Goal: Task Accomplishment & Management: Use online tool/utility

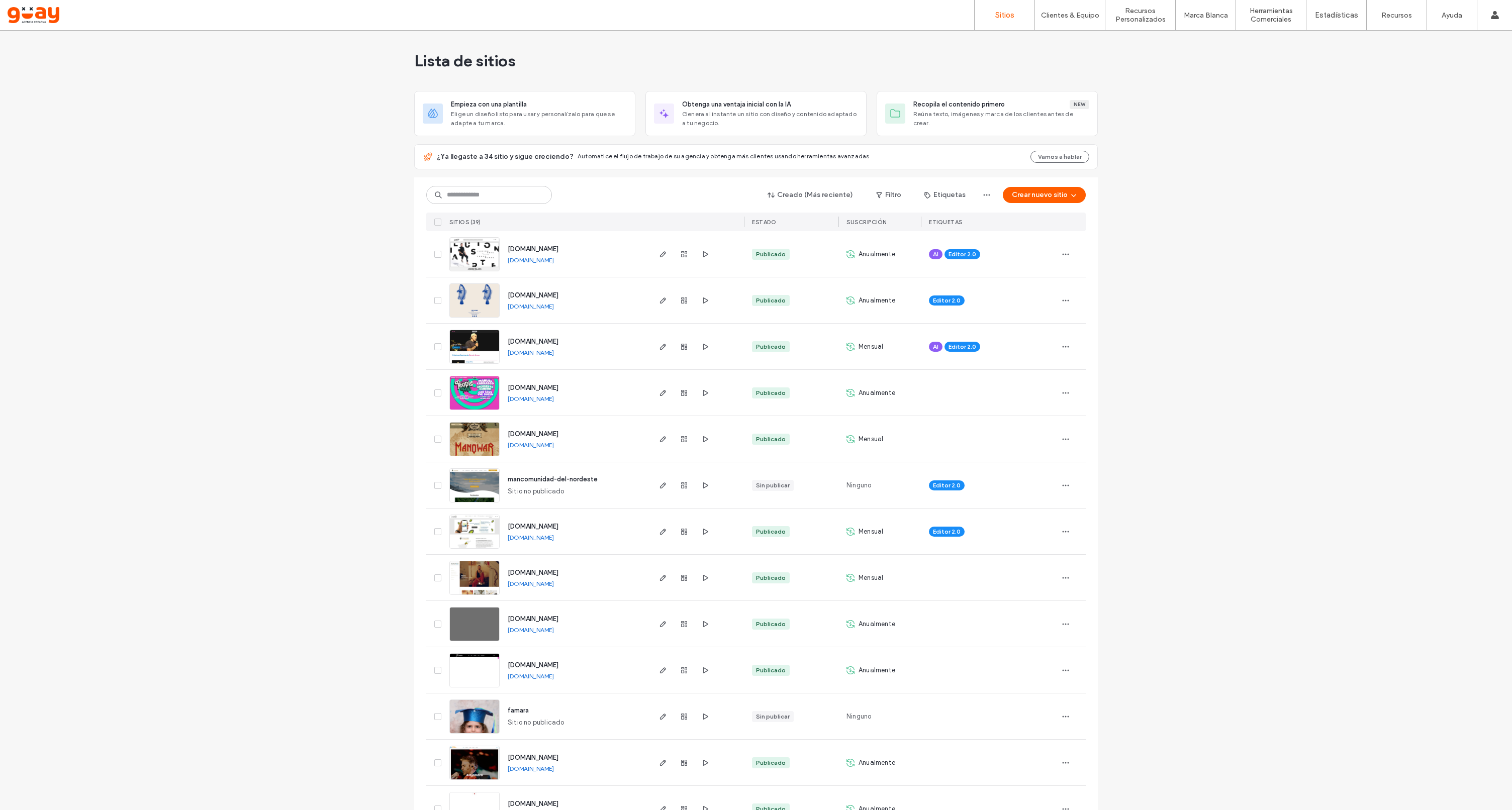
click at [549, 247] on span "[DOMAIN_NAME]" at bounding box center [533, 249] width 51 height 7
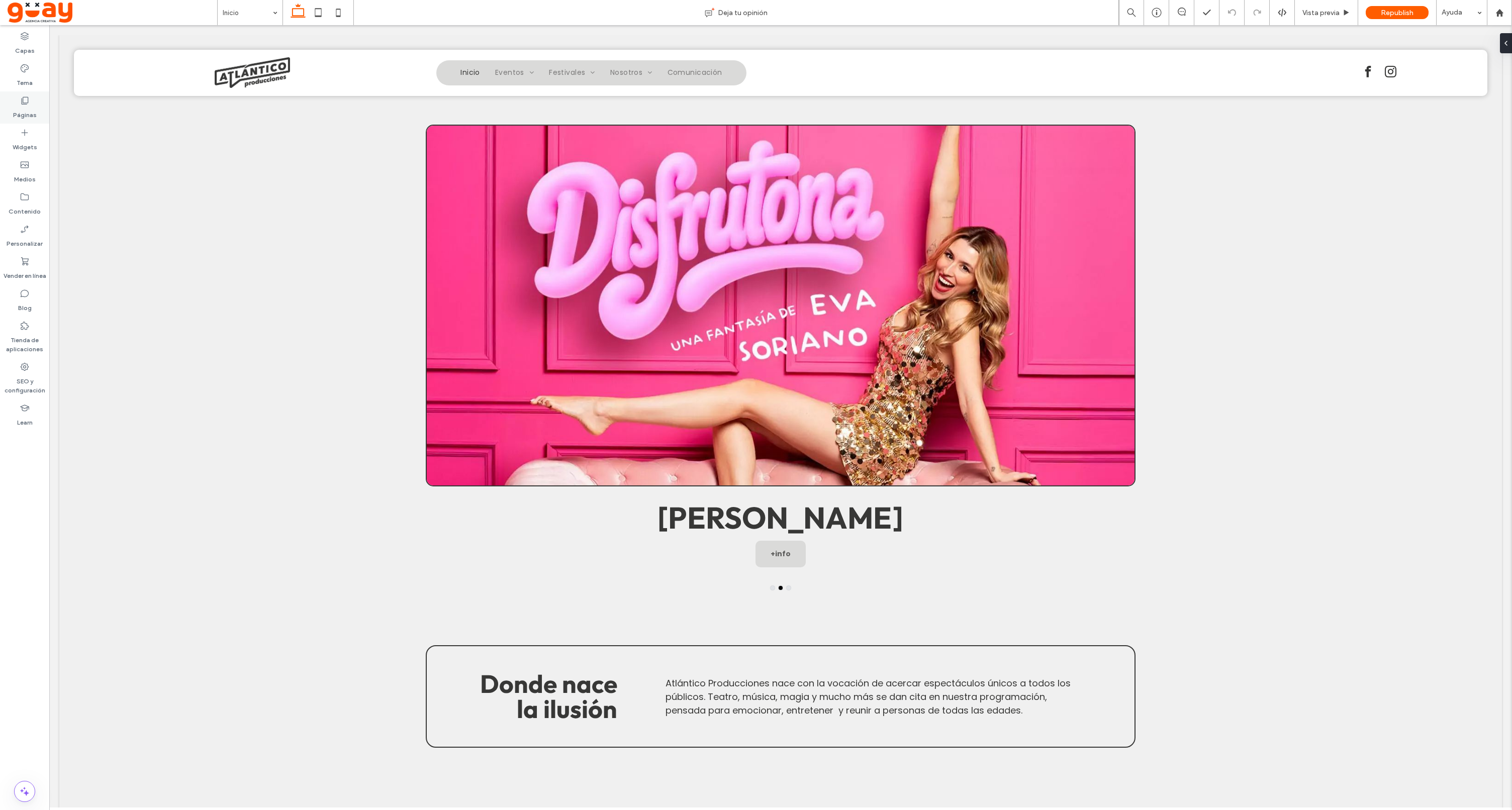
click at [12, 104] on div "Páginas" at bounding box center [25, 107] width 49 height 32
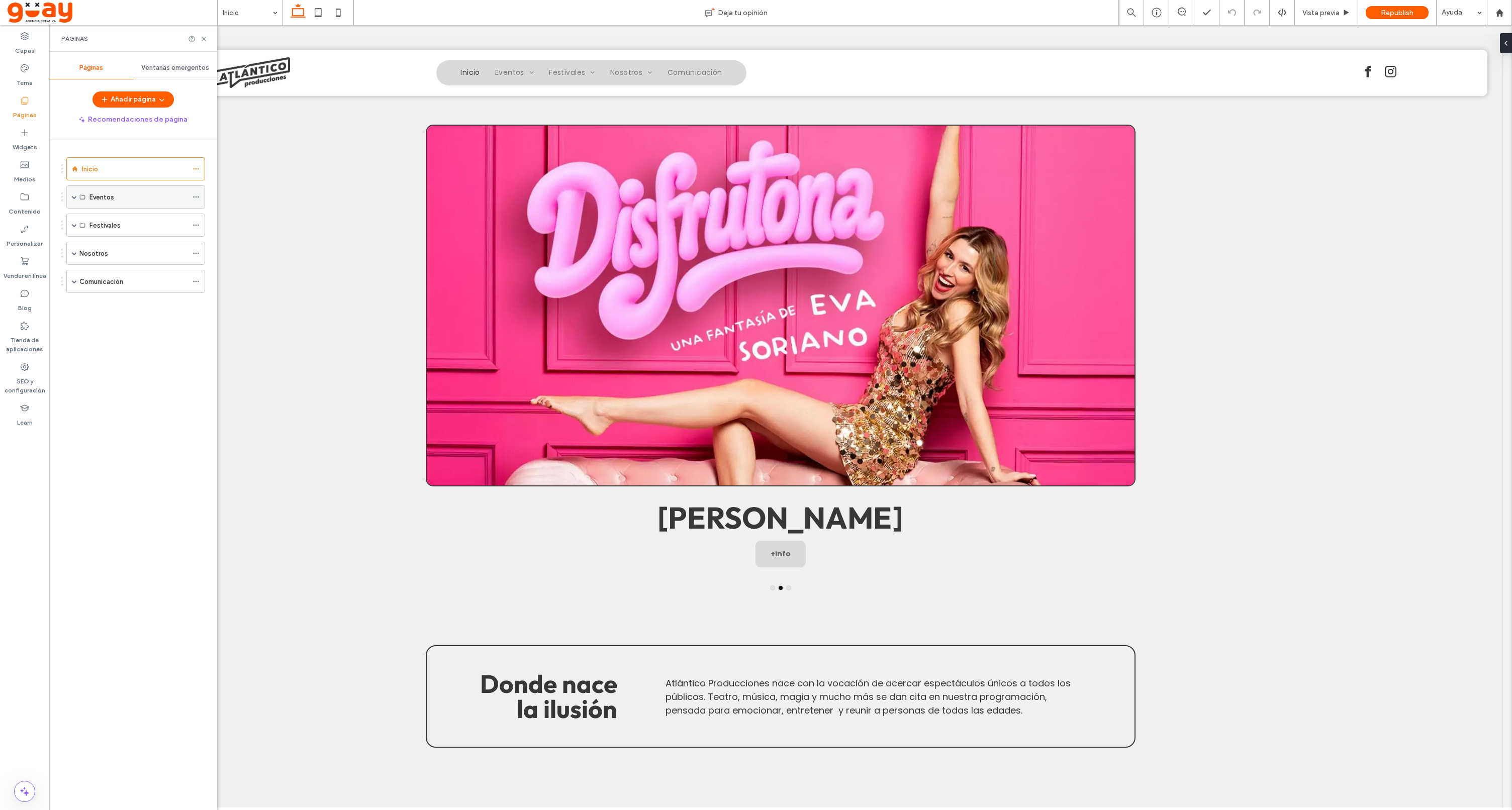
click at [73, 197] on span at bounding box center [74, 197] width 5 height 5
click at [152, 383] on div "Cantajuego" at bounding box center [139, 382] width 98 height 10
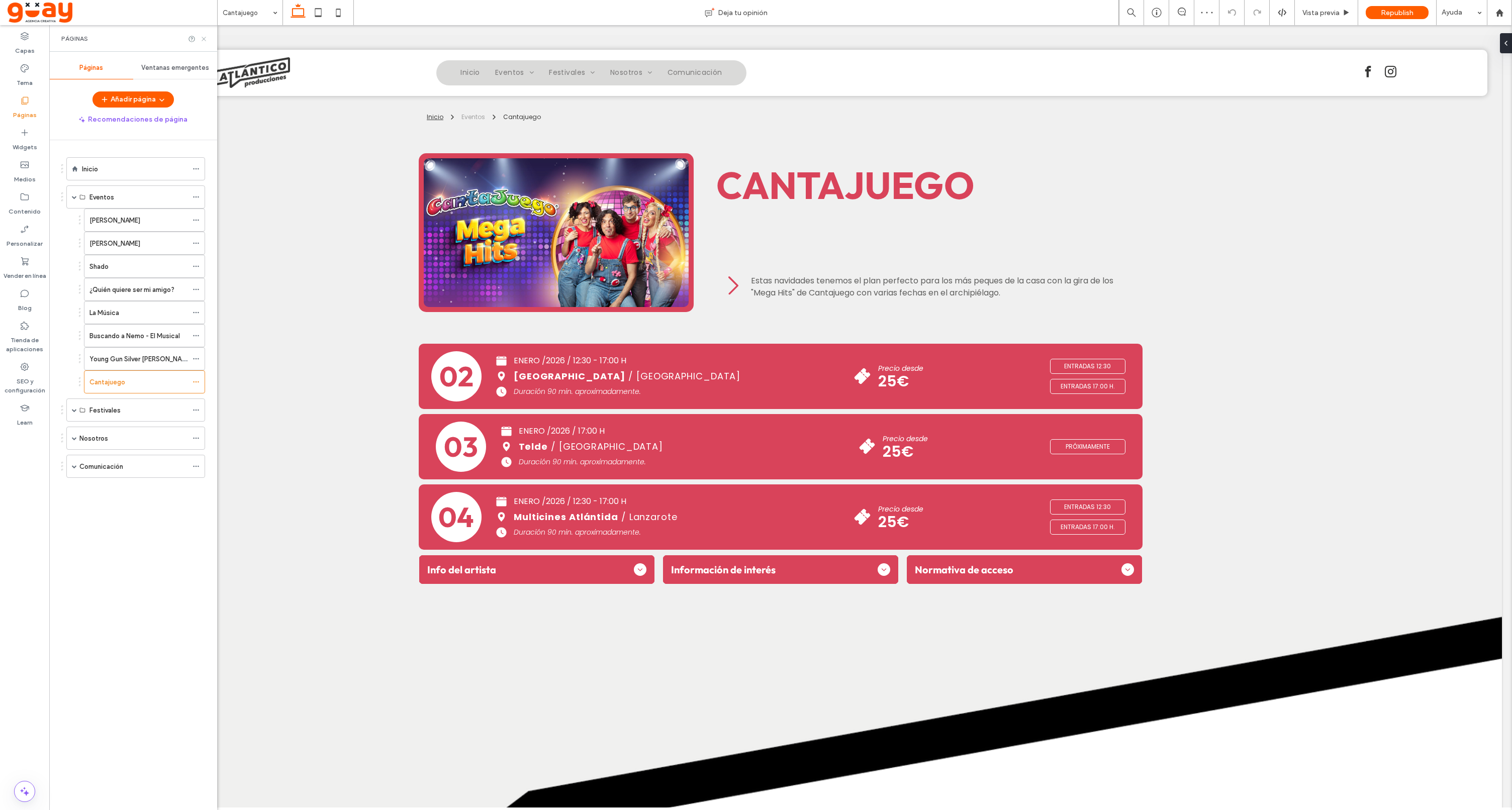
click at [203, 38] on use at bounding box center [203, 39] width 4 height 4
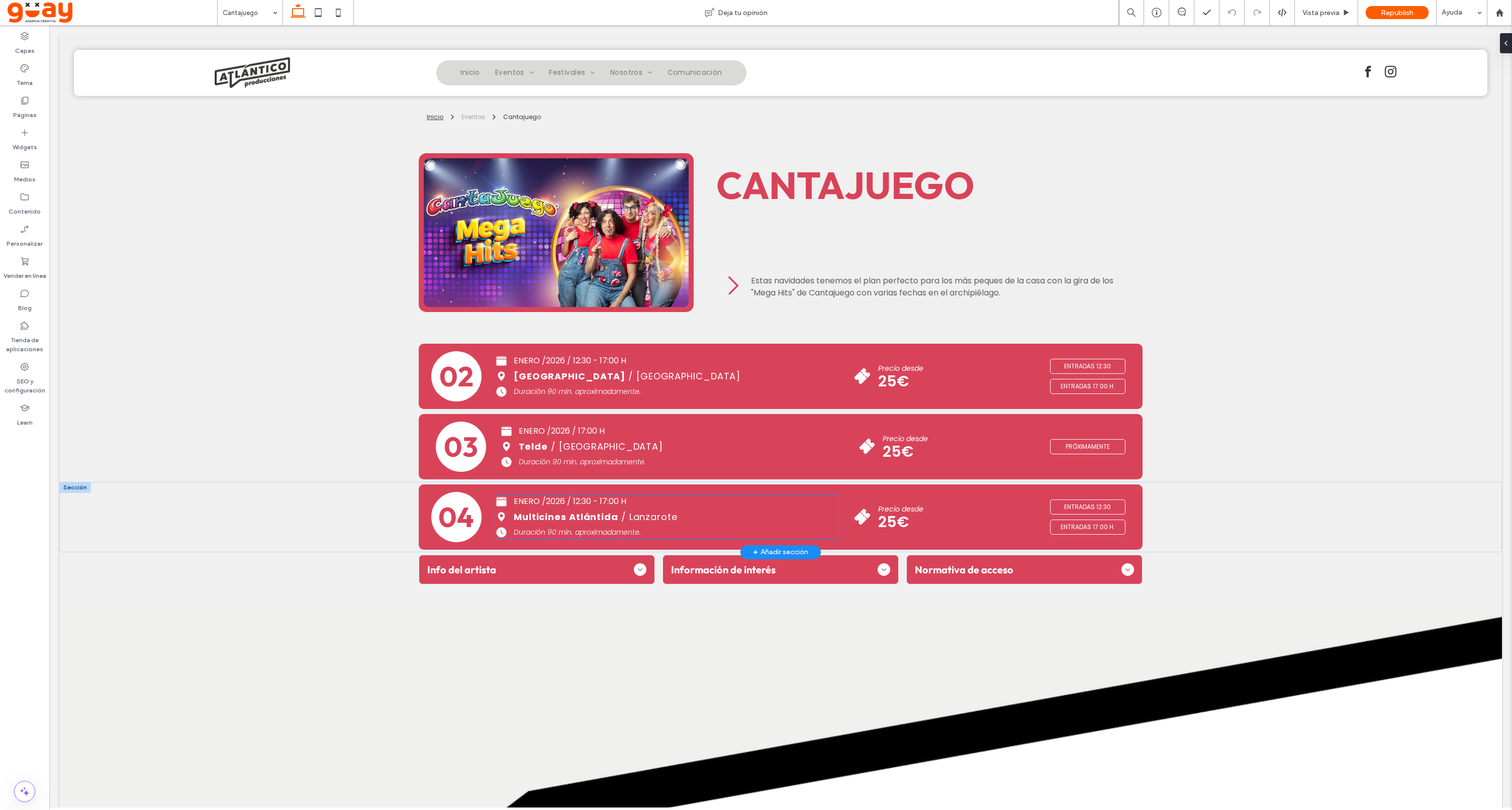
click at [552, 531] on span "Duración 90 min. aproximadamente." at bounding box center [577, 532] width 127 height 10
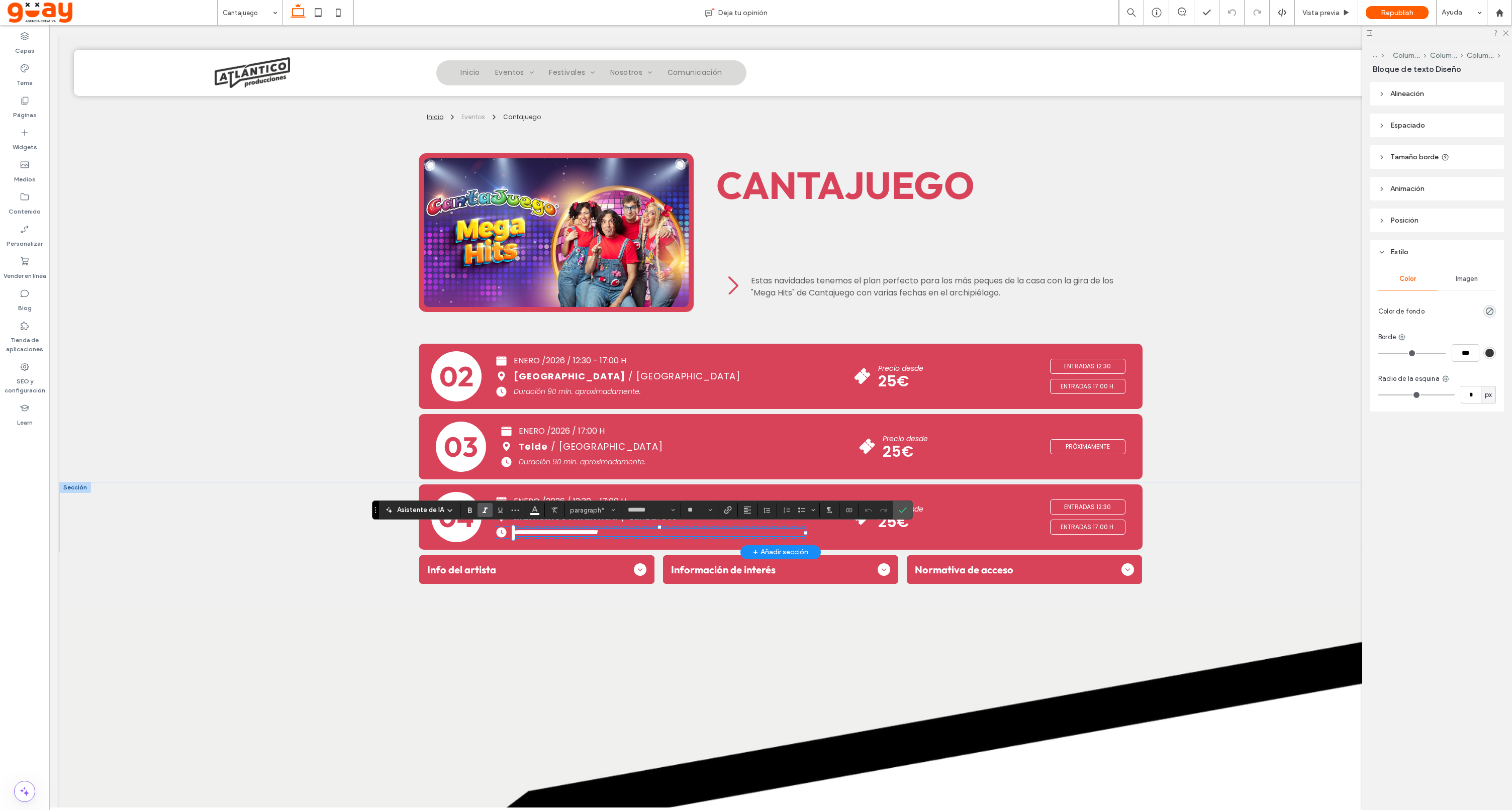
click at [551, 532] on span "**********" at bounding box center [555, 532] width 84 height 7
click at [900, 512] on use "Confirmar" at bounding box center [903, 510] width 8 height 6
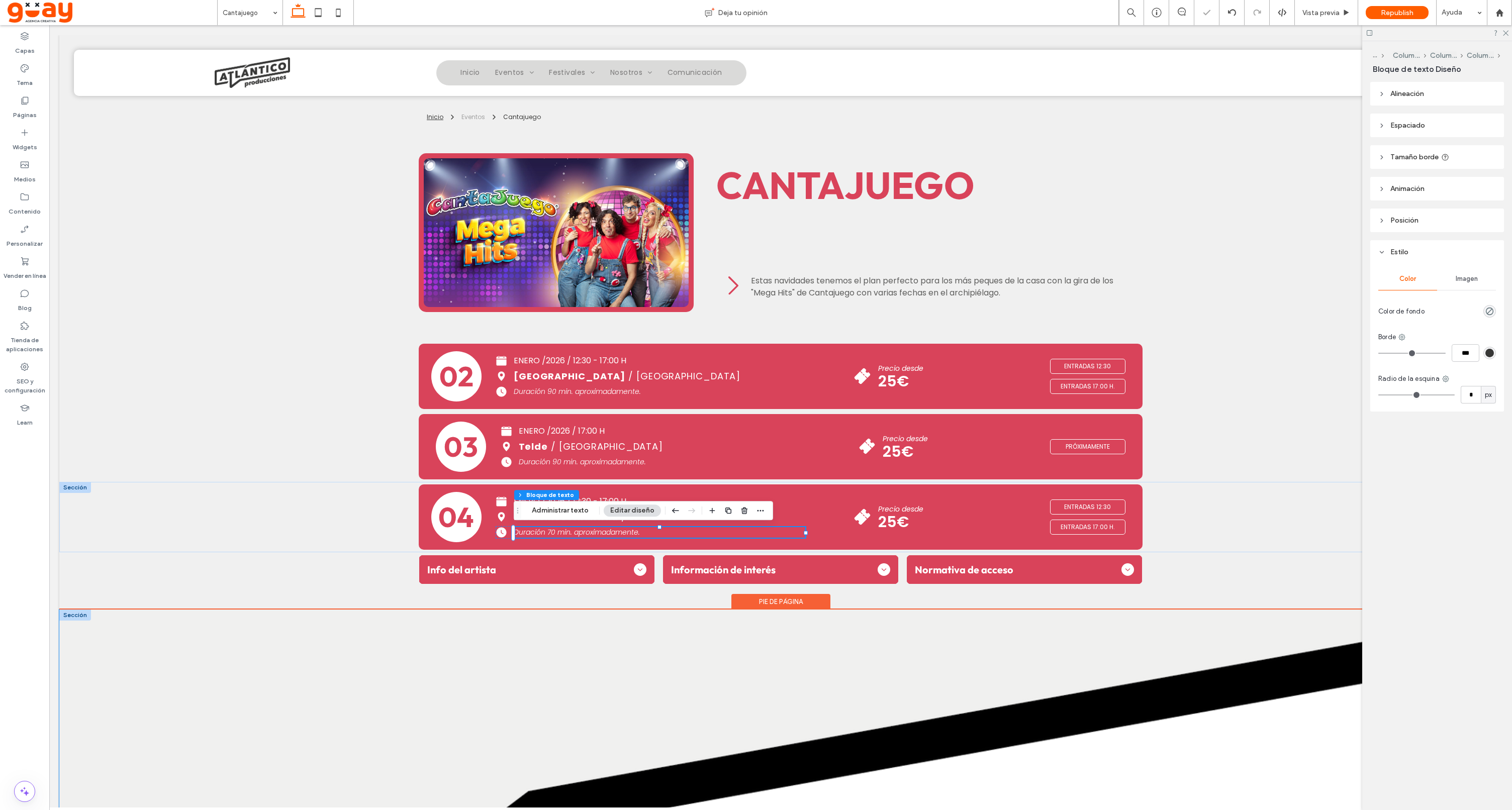
click at [251, 669] on img at bounding box center [781, 794] width 1443 height 369
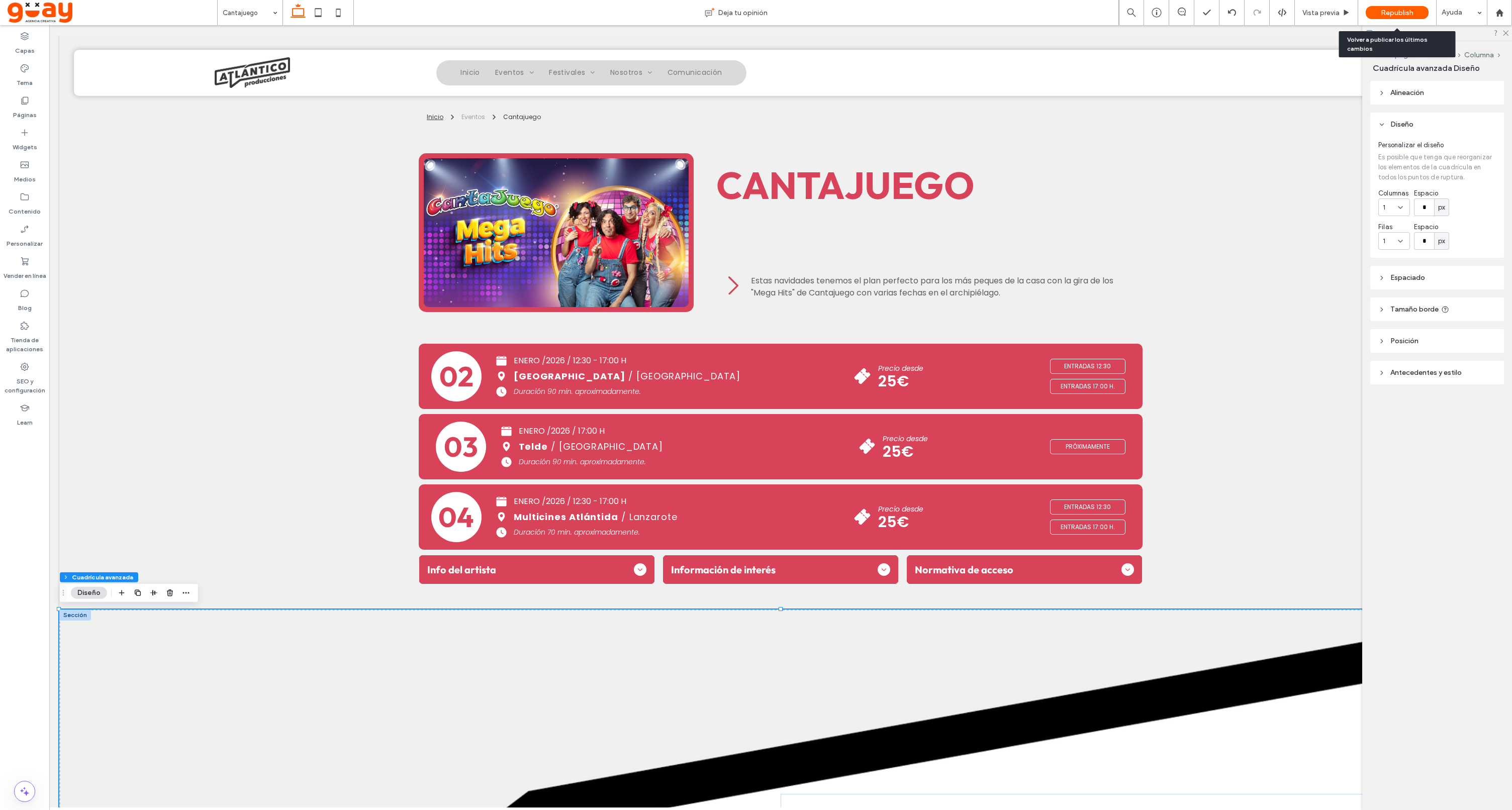
click at [1393, 12] on span "Republish" at bounding box center [1397, 13] width 33 height 9
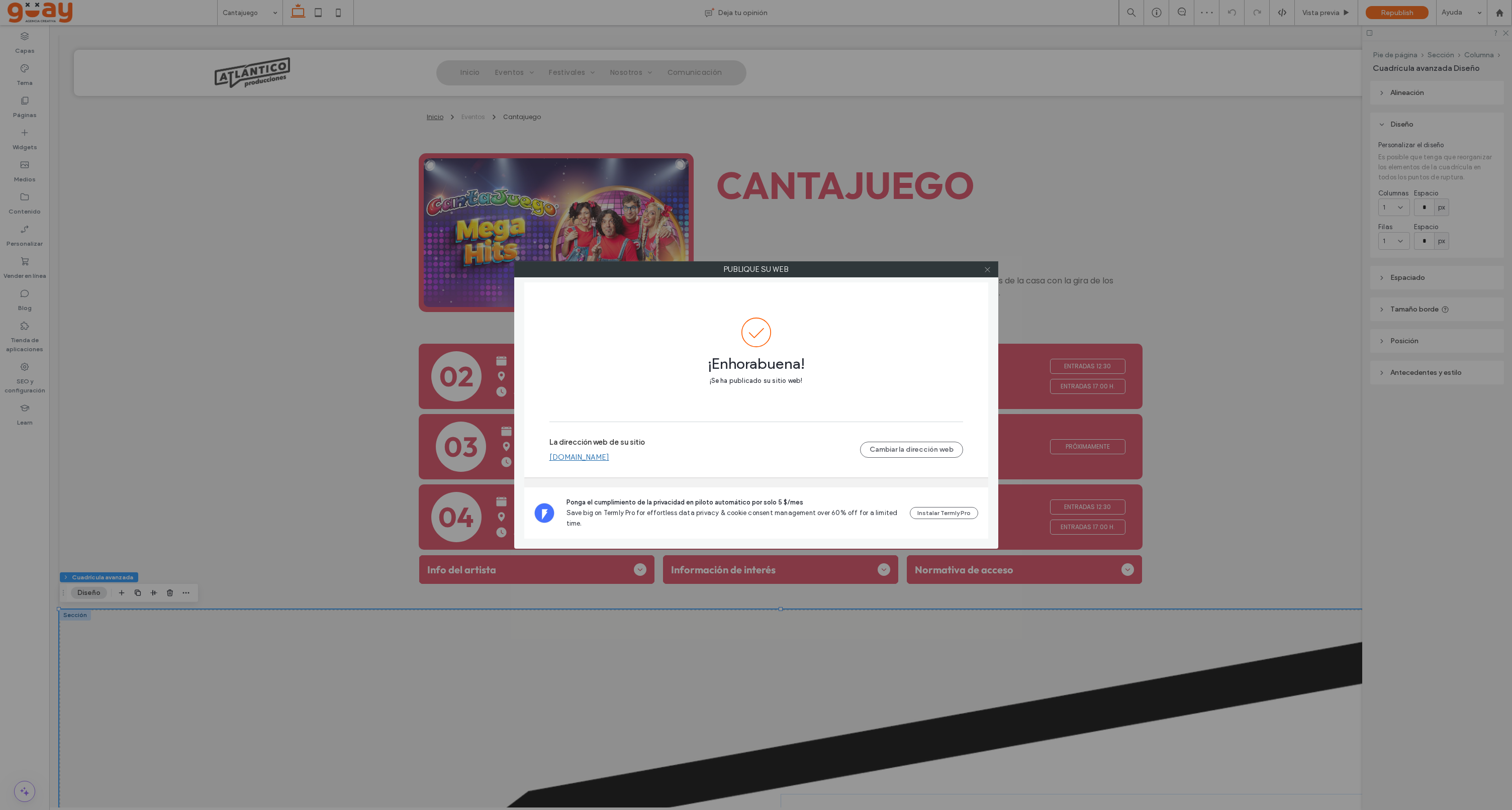
click at [985, 272] on use at bounding box center [987, 270] width 5 height 5
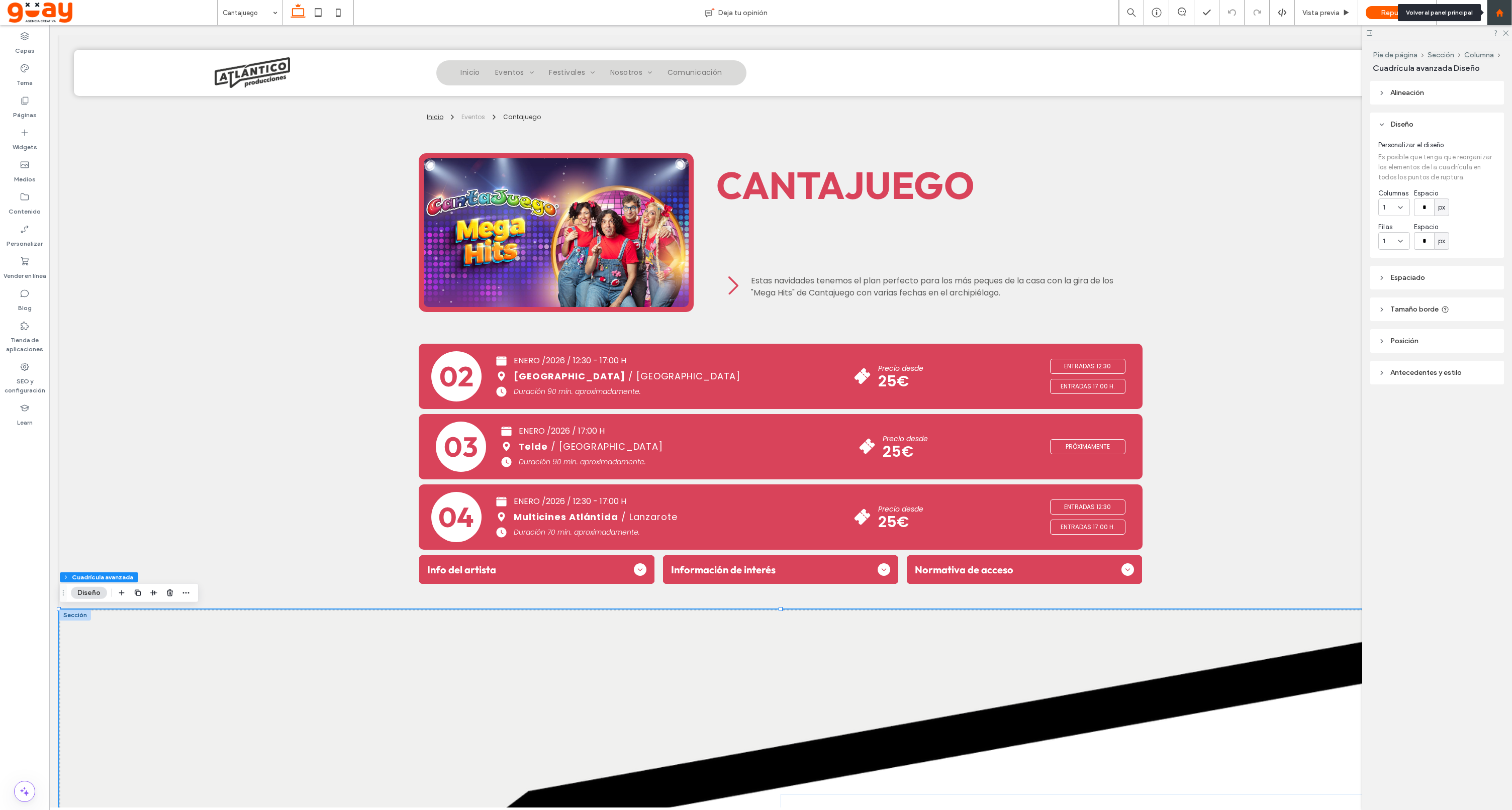
click at [1501, 14] on use at bounding box center [1499, 12] width 7 height 7
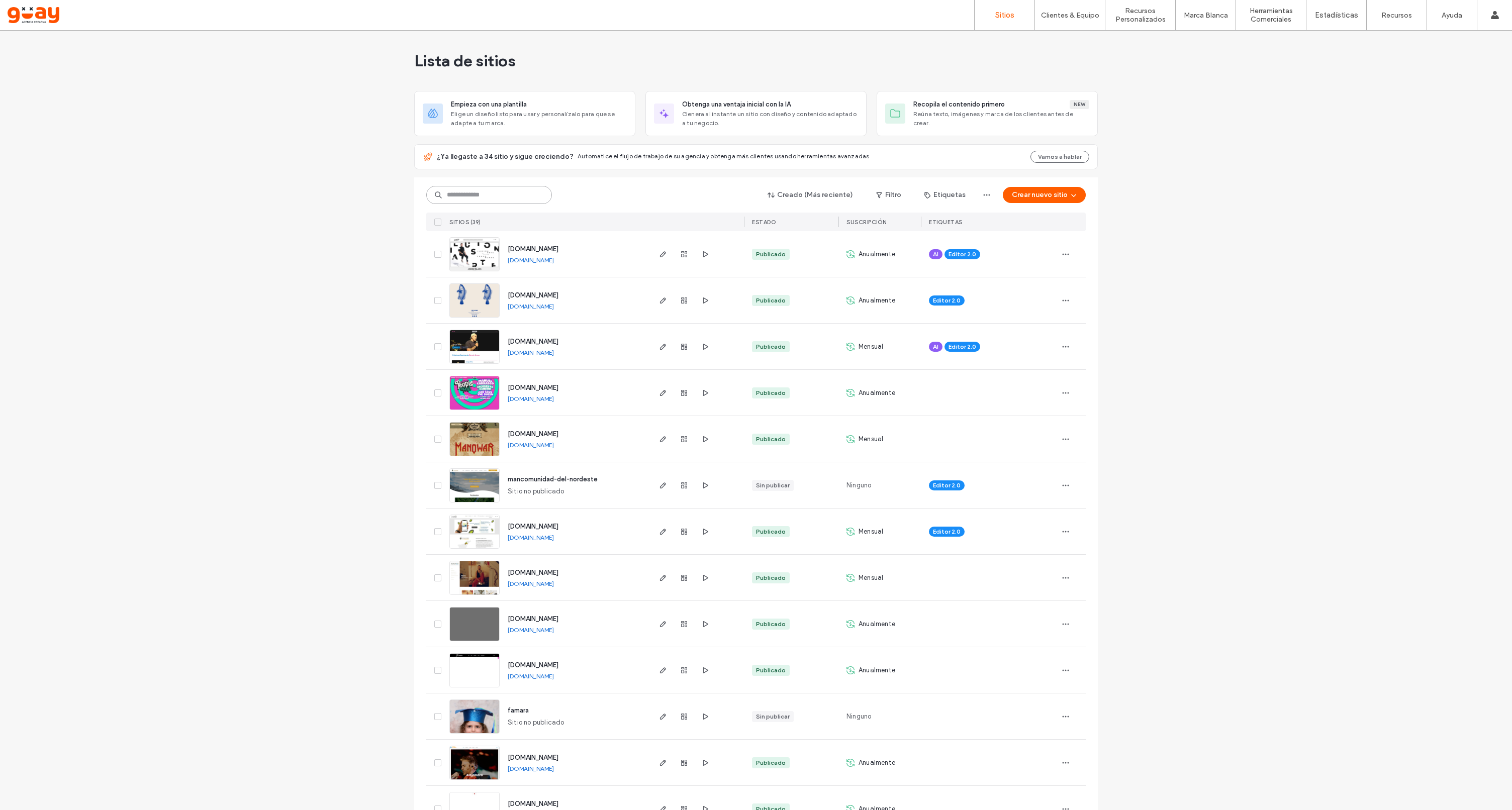
click at [458, 197] on input at bounding box center [489, 195] width 126 height 18
